Goal: Information Seeking & Learning: Learn about a topic

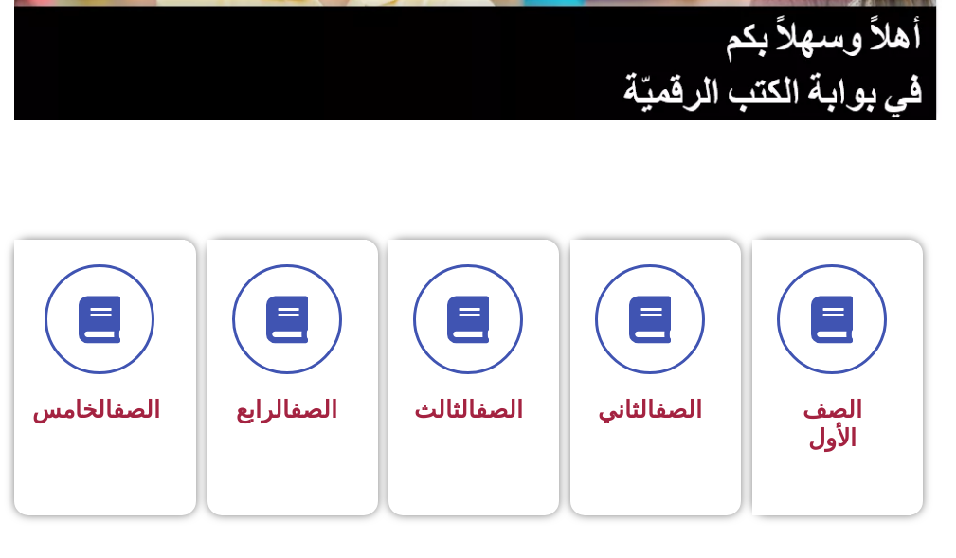
scroll to position [568, 0]
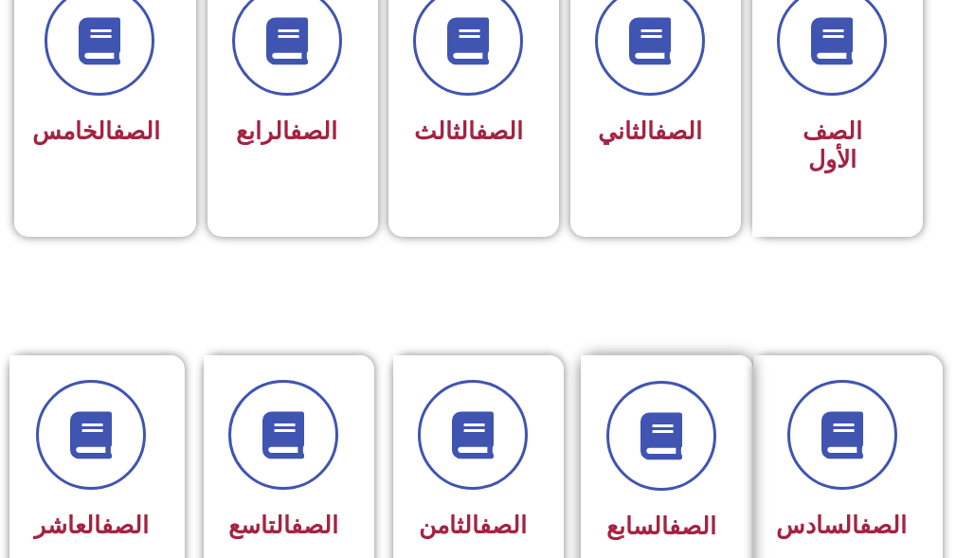
click at [627, 500] on div "الصف السابع" at bounding box center [661, 466] width 110 height 170
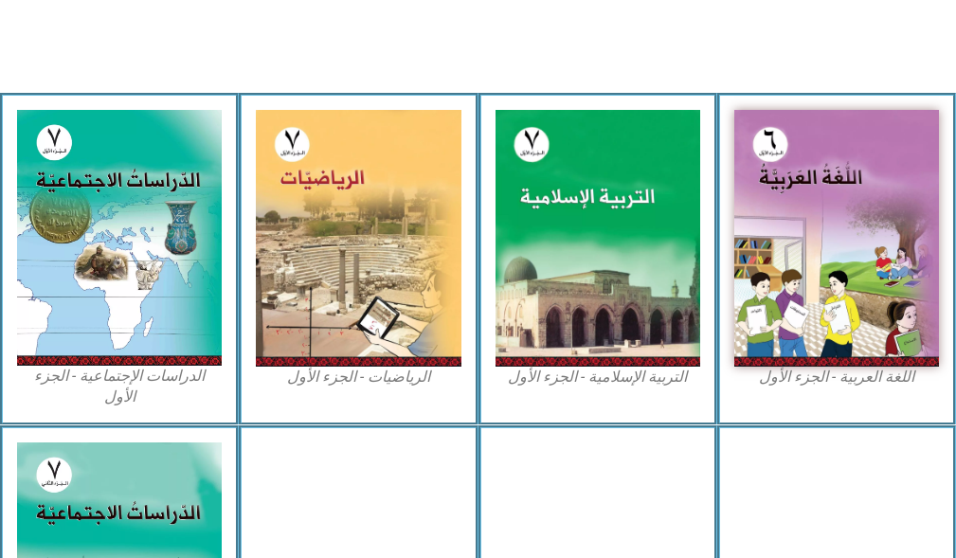
scroll to position [568, 0]
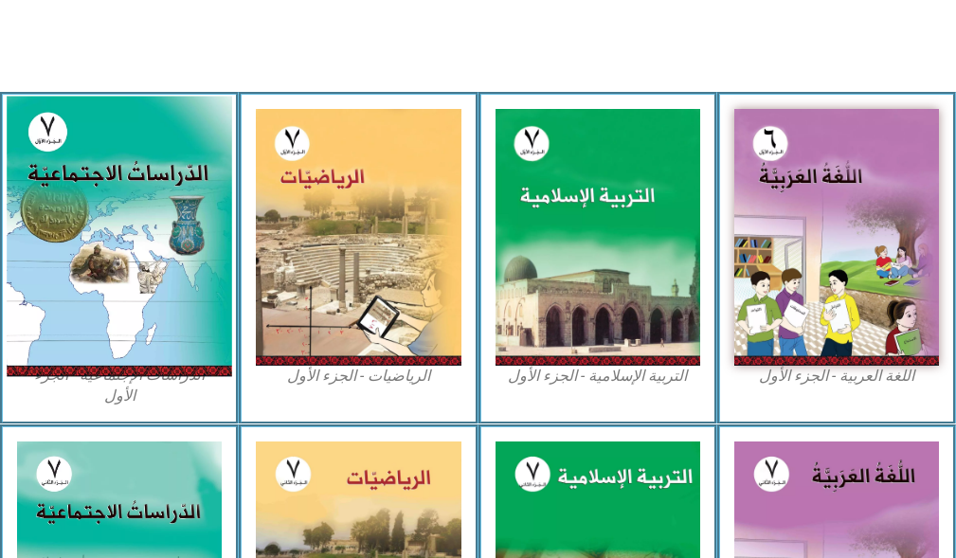
click at [110, 242] on img at bounding box center [119, 237] width 225 height 280
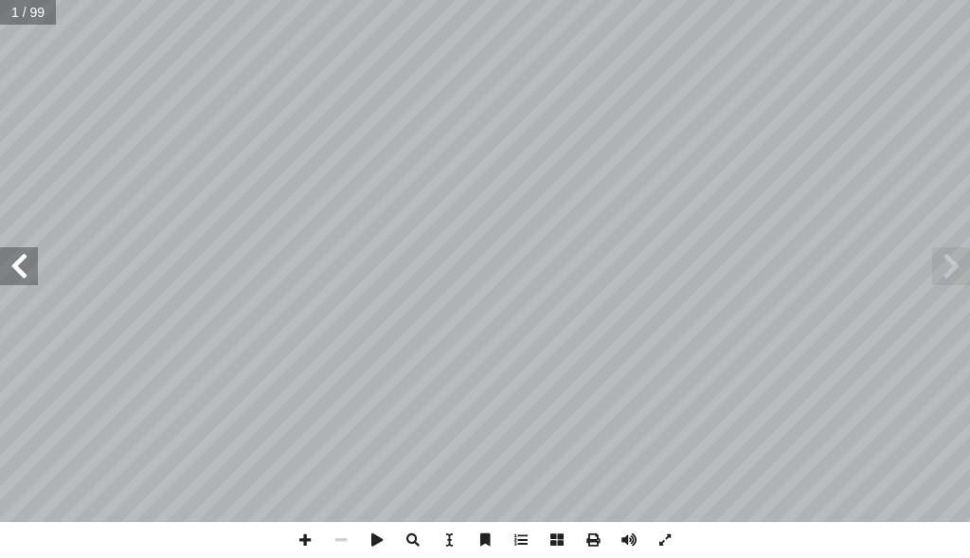
click at [16, 274] on span at bounding box center [19, 266] width 38 height 38
click at [17, 275] on span at bounding box center [19, 266] width 38 height 38
click at [27, 276] on span at bounding box center [19, 266] width 38 height 38
click at [305, 540] on span at bounding box center [305, 540] width 36 height 36
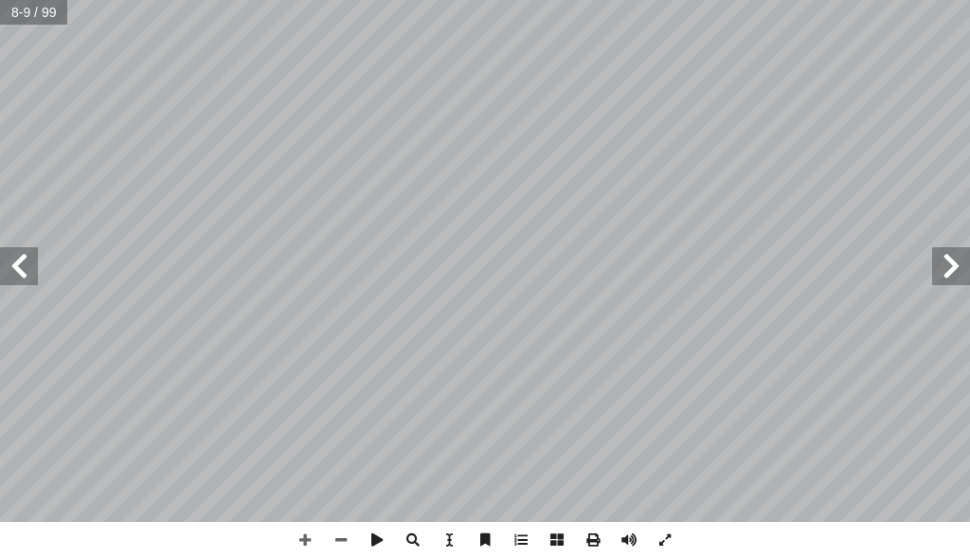
click at [795, 534] on div "٤ ة فيها ّ سلامي إ ا لة ال سيا وامتداد الدو آ ا ة ّ قار ن يكونوا قادرين على: أ …" at bounding box center [485, 279] width 970 height 558
click at [13, 272] on span at bounding box center [19, 266] width 38 height 38
click at [311, 544] on span at bounding box center [305, 540] width 36 height 36
click at [307, 544] on span at bounding box center [305, 540] width 36 height 36
